Goal: Task Accomplishment & Management: Manage account settings

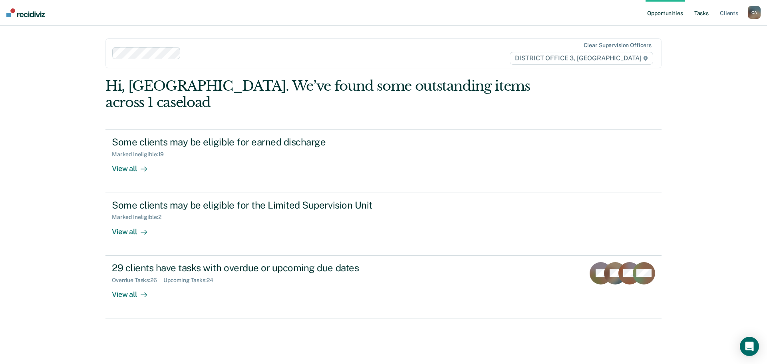
click at [694, 10] on link "Tasks" at bounding box center [702, 13] width 18 height 26
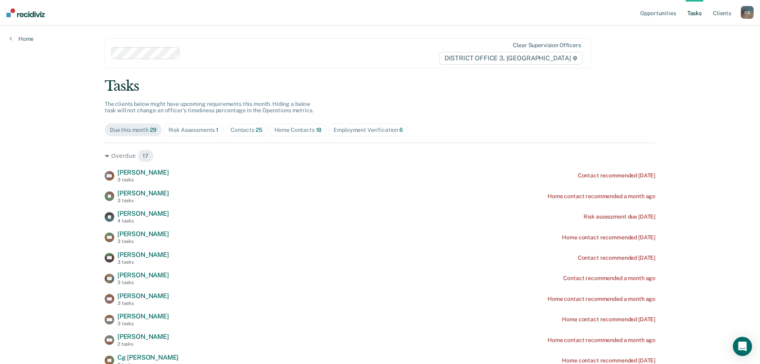
click at [393, 128] on div "Employment Verification 6" at bounding box center [369, 130] width 70 height 7
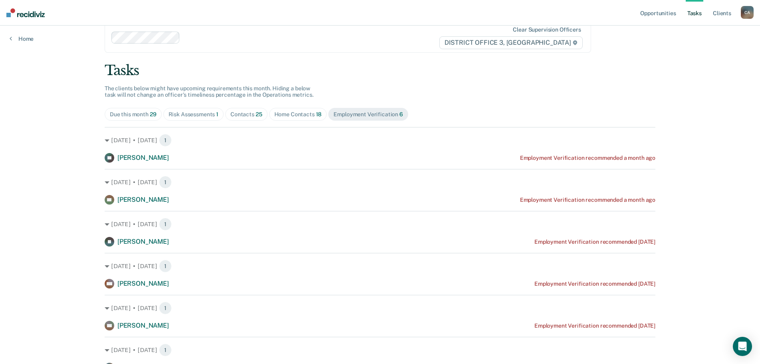
scroll to position [24, 0]
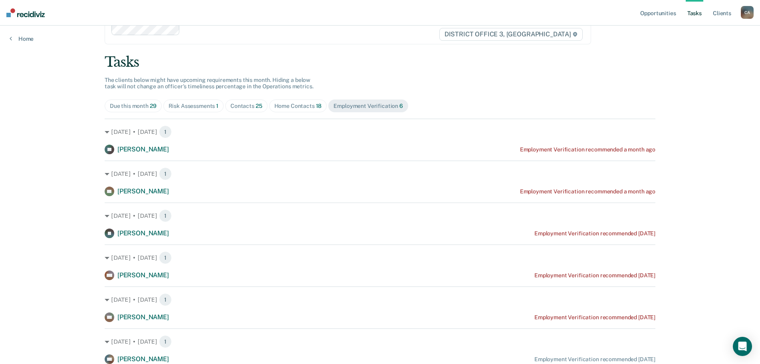
click at [350, 103] on div "Employment Verification 6" at bounding box center [369, 106] width 70 height 7
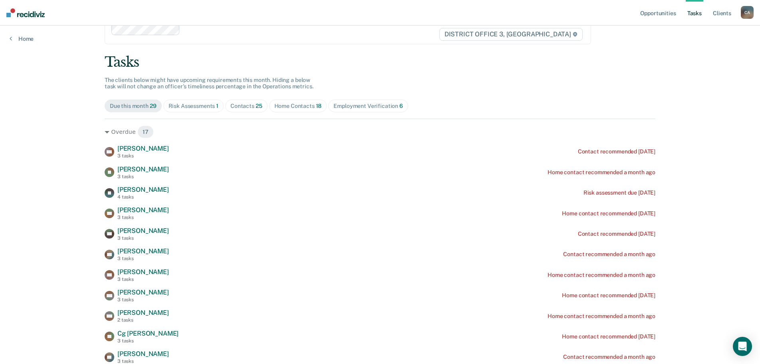
click at [358, 109] on div "Employment Verification 6" at bounding box center [369, 106] width 70 height 7
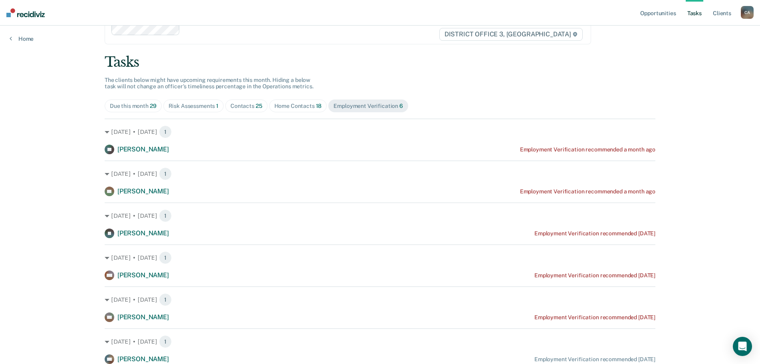
click at [150, 105] on span "29" at bounding box center [153, 106] width 7 height 6
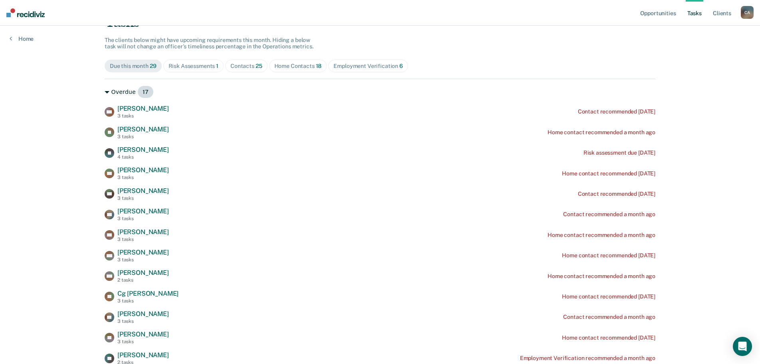
scroll to position [104, 0]
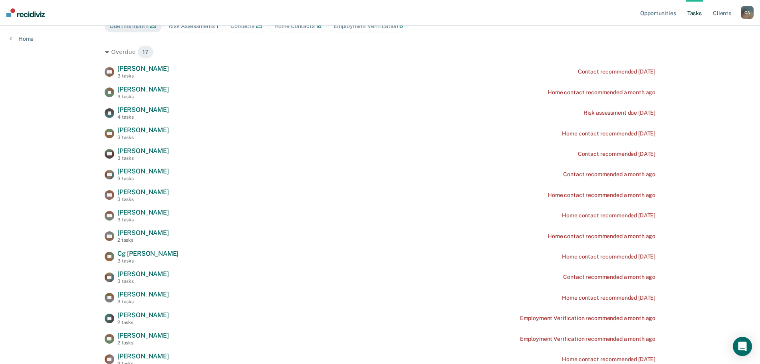
click at [362, 26] on div "Employment Verification 6" at bounding box center [369, 26] width 70 height 7
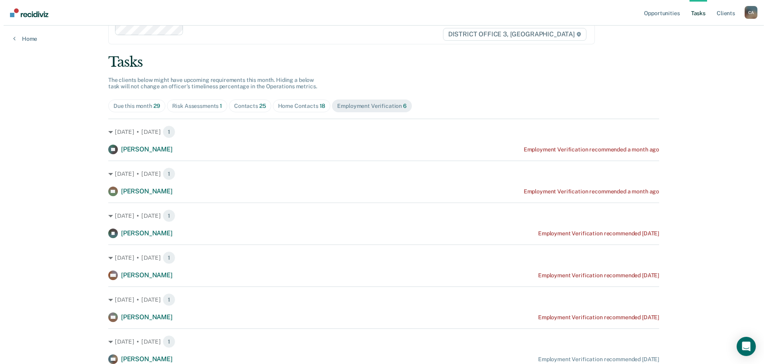
scroll to position [0, 0]
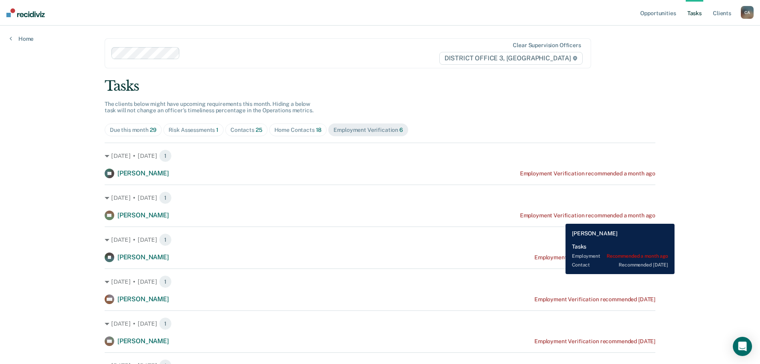
click at [560, 218] on div "Employment Verification recommended a month ago" at bounding box center [587, 215] width 135 height 7
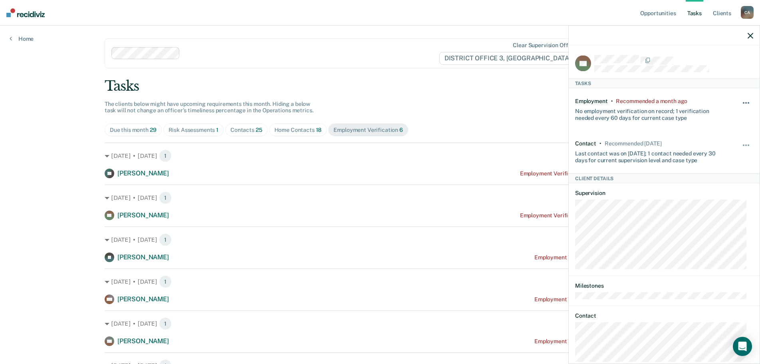
click at [748, 102] on span "button" at bounding box center [749, 103] width 2 height 2
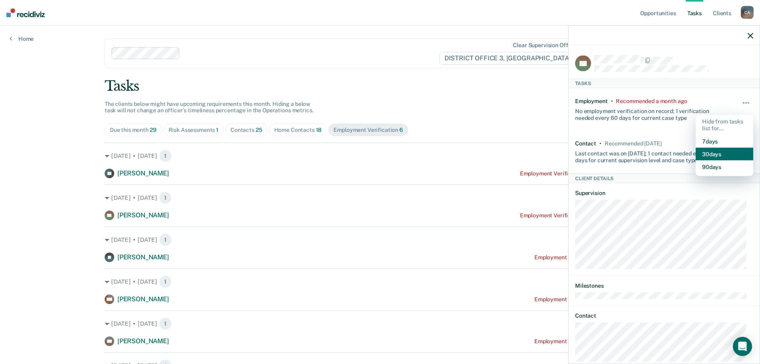
click at [710, 156] on button "30 days" at bounding box center [725, 153] width 58 height 13
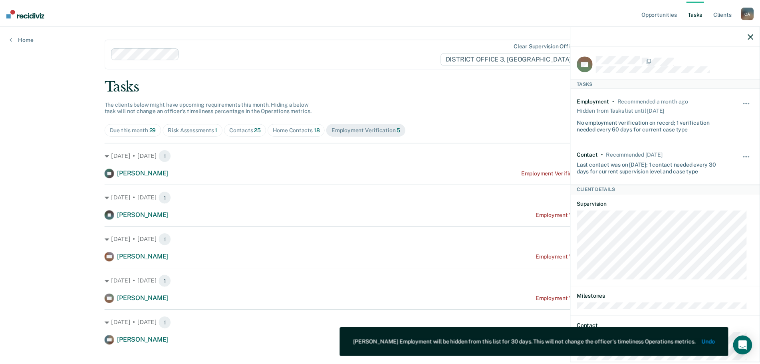
scroll to position [38, 0]
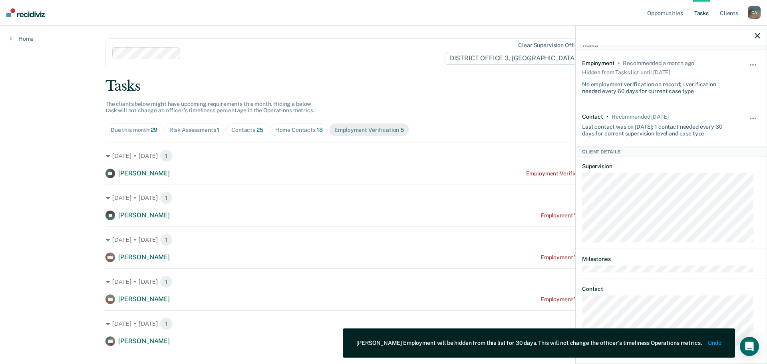
click at [712, 342] on button "Undo" at bounding box center [714, 343] width 13 height 7
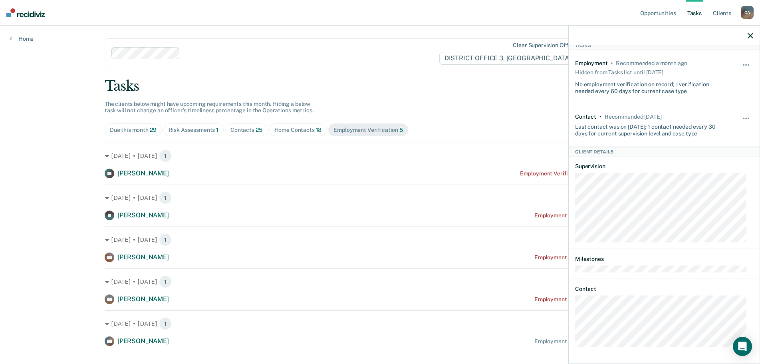
scroll to position [27, 0]
click at [517, 103] on div "Tasks The clients below might have upcoming requirements this month. Hiding a b…" at bounding box center [380, 233] width 551 height 310
click at [751, 33] on icon "button" at bounding box center [751, 36] width 6 height 6
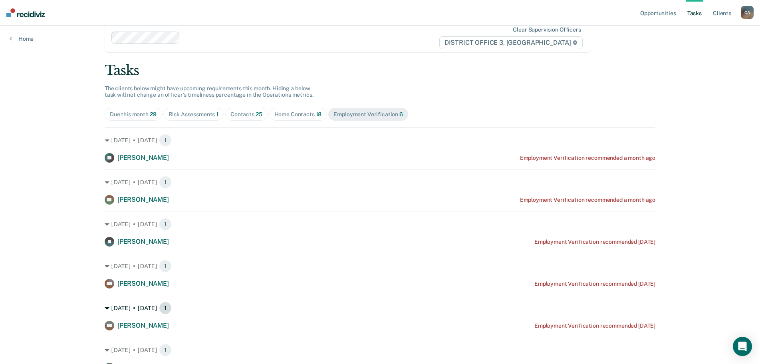
scroll to position [24, 0]
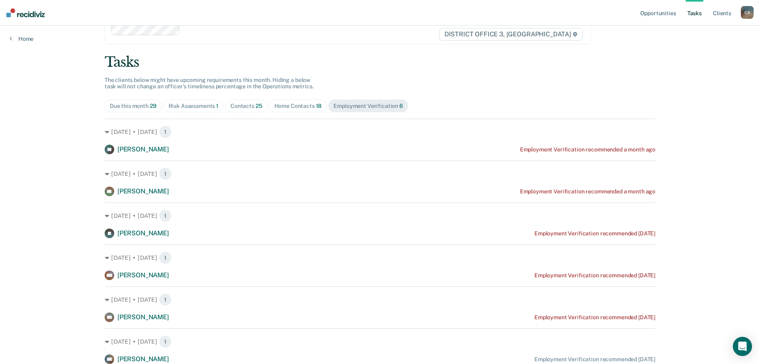
click at [297, 106] on div "Home Contacts 18" at bounding box center [298, 106] width 48 height 7
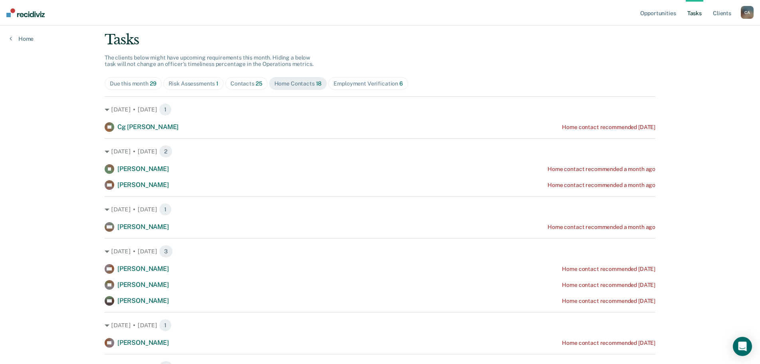
scroll to position [12, 0]
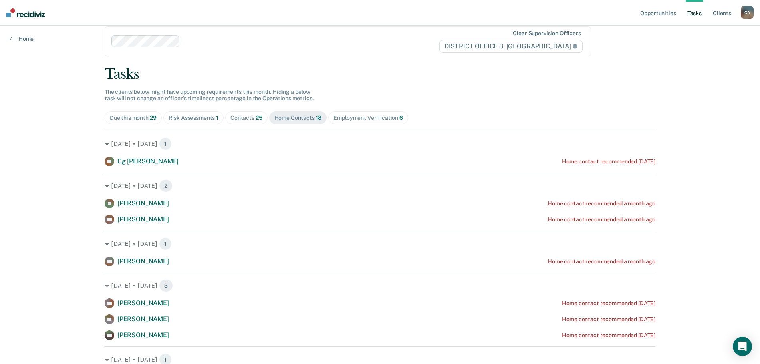
click at [242, 119] on div "Contacts 25" at bounding box center [246, 118] width 32 height 7
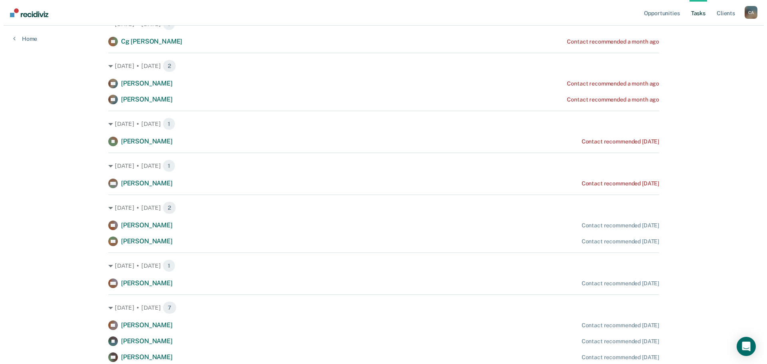
scroll to position [0, 0]
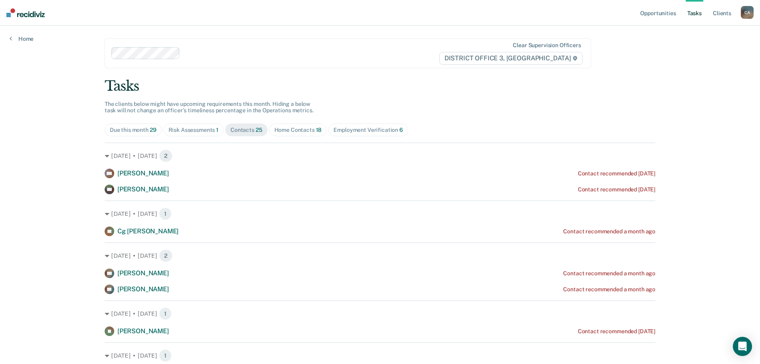
click at [202, 132] on div "Risk Assessments 1" at bounding box center [194, 130] width 50 height 7
